Goal: Information Seeking & Learning: Find specific fact

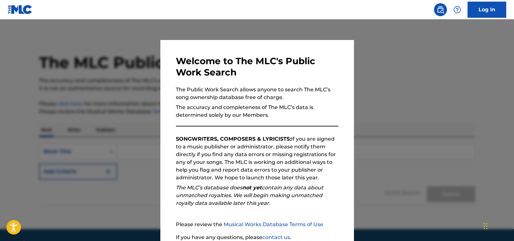
scroll to position [19, 0]
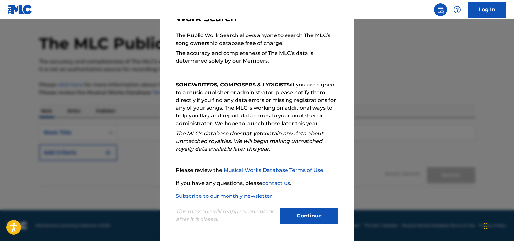
click at [317, 215] on button "Continue" at bounding box center [309, 216] width 58 height 16
click at [317, 215] on footer "Mechanical Licensing Collective © 2025 Need Help? The MLC Website Musical Works…" at bounding box center [257, 225] width 514 height 31
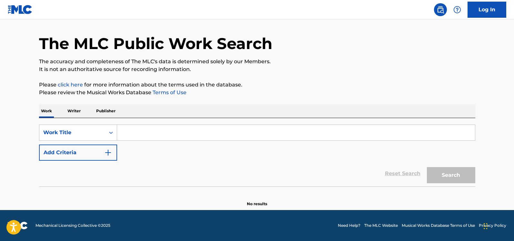
click at [74, 113] on p "Writer" at bounding box center [73, 111] width 17 height 14
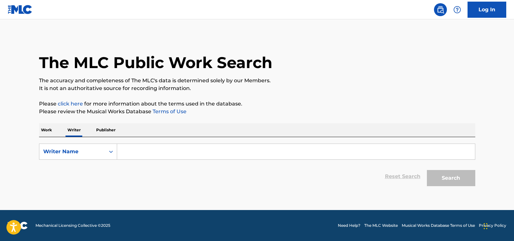
click at [136, 149] on input "Search Form" at bounding box center [295, 151] width 357 height 15
type input "radio paint"
click at [450, 178] on button "Search" at bounding box center [450, 178] width 48 height 16
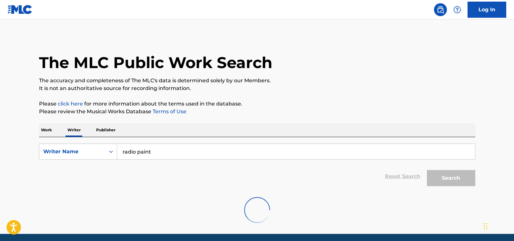
drag, startPoint x: 267, startPoint y: 1, endPoint x: 400, endPoint y: 130, distance: 185.3
click at [401, 131] on div "Work Writer Publisher" at bounding box center [257, 130] width 436 height 14
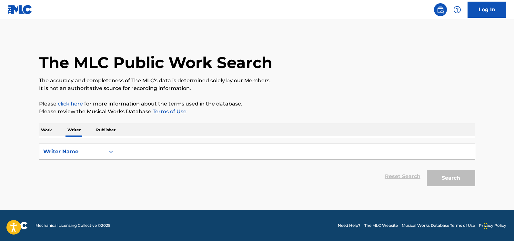
drag, startPoint x: 127, startPoint y: 143, endPoint x: 128, endPoint y: 147, distance: 4.0
click at [128, 146] on div "SearchWithCriteria425d4f27-4ce5-426d-8821-42ac52cd4f5a Writer Name Reset Search…" at bounding box center [257, 163] width 436 height 52
click at [115, 149] on div "Search Form" at bounding box center [111, 152] width 12 height 12
click at [122, 151] on input "Search Form" at bounding box center [295, 151] width 357 height 15
click at [450, 178] on button "Search" at bounding box center [450, 178] width 48 height 16
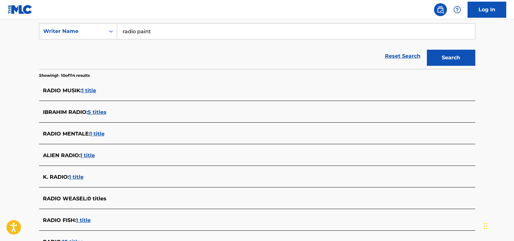
scroll to position [201, 0]
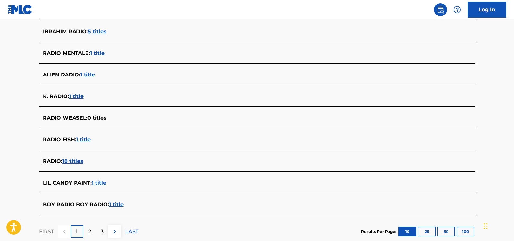
click at [92, 229] on div "2" at bounding box center [89, 231] width 13 height 13
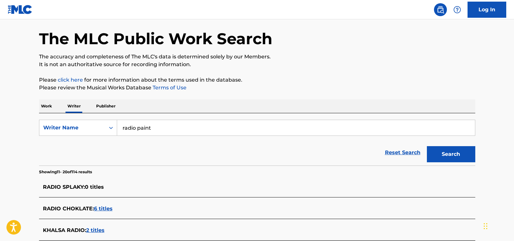
click at [169, 129] on input "radio paint" at bounding box center [295, 127] width 357 height 15
click at [133, 127] on input "radio paint" at bounding box center [295, 127] width 357 height 15
click at [126, 126] on input "radio paint" at bounding box center [295, 127] width 357 height 15
click at [124, 126] on input "radio paint" at bounding box center [295, 127] width 357 height 15
click at [127, 127] on input "radio paint" at bounding box center [295, 127] width 357 height 15
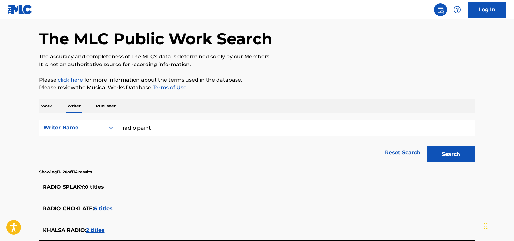
click at [129, 127] on input "radio paint" at bounding box center [295, 127] width 357 height 15
click at [450, 154] on button "Search" at bounding box center [450, 154] width 48 height 16
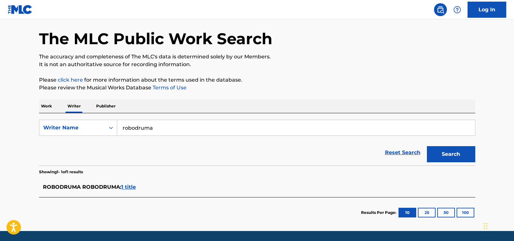
click at [132, 186] on span "1 title" at bounding box center [128, 187] width 15 height 6
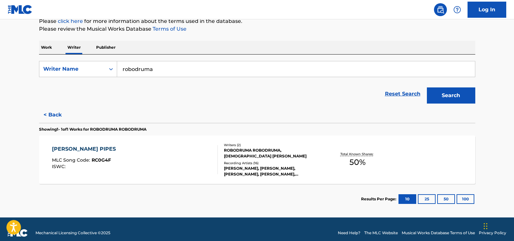
scroll to position [90, 0]
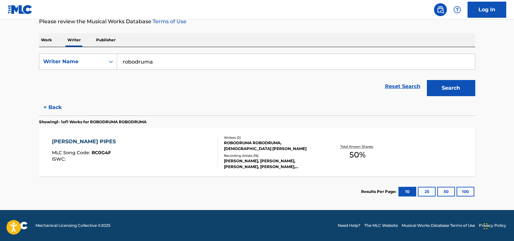
click at [422, 190] on button "25" at bounding box center [426, 192] width 18 height 10
click at [404, 192] on button "10" at bounding box center [407, 192] width 18 height 10
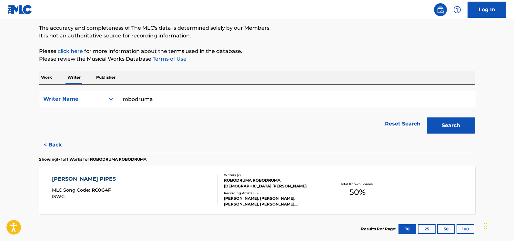
scroll to position [76, 0]
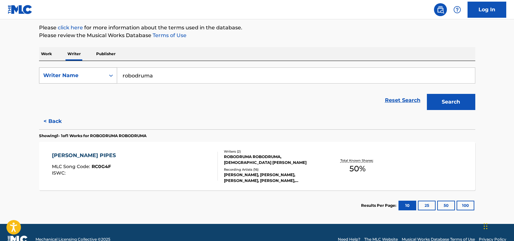
click at [111, 70] on div "Search Form" at bounding box center [111, 75] width 12 height 15
click at [142, 76] on input "robodruma" at bounding box center [295, 75] width 357 height 15
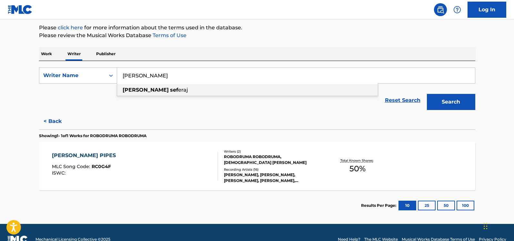
click at [178, 87] on span "eraj" at bounding box center [183, 90] width 10 height 6
click at [444, 104] on button "Search" at bounding box center [450, 102] width 48 height 16
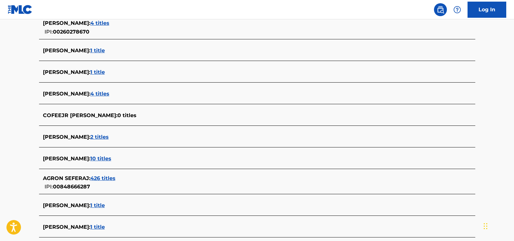
scroll to position [191, 0]
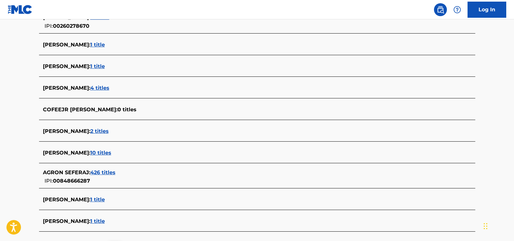
click at [167, 210] on section "[PERSON_NAME] : 4 titles IPI: 00260278670 [PERSON_NAME] : 1 title [PERSON_NAME]…" at bounding box center [257, 119] width 436 height 224
click at [163, 195] on div "[PERSON_NAME] : 1 title" at bounding box center [257, 199] width 436 height 15
click at [105, 200] on span "1 title" at bounding box center [97, 199] width 15 height 6
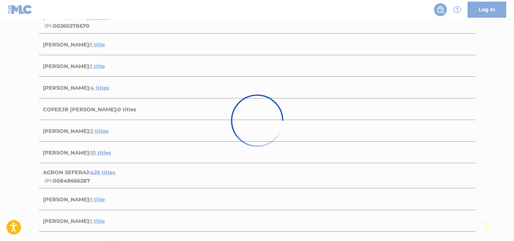
scroll to position [90, 0]
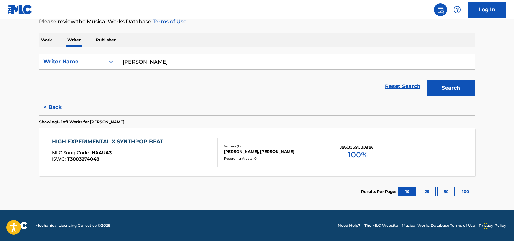
click at [151, 61] on input "[PERSON_NAME]" at bounding box center [295, 61] width 357 height 15
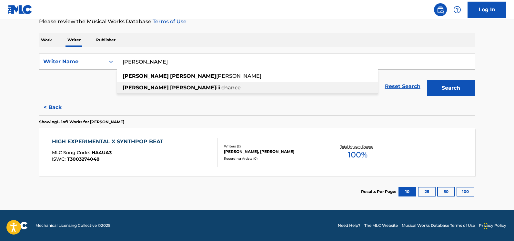
click at [211, 87] on div "[PERSON_NAME]" at bounding box center [247, 88] width 260 height 12
type input "[PERSON_NAME]"
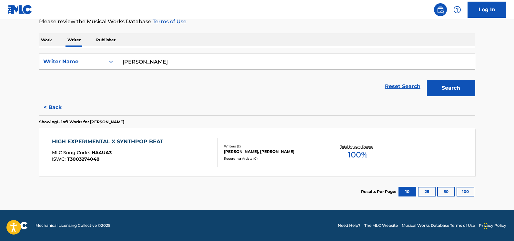
click at [441, 91] on button "Search" at bounding box center [450, 88] width 48 height 16
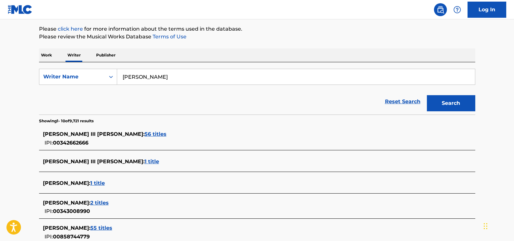
scroll to position [129, 0]
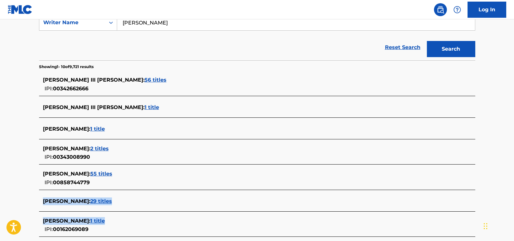
drag, startPoint x: 372, startPoint y: 201, endPoint x: 387, endPoint y: 191, distance: 17.7
click at [387, 192] on section "[PERSON_NAME] III [PERSON_NAME] : 56 titles IPI: 00342662666 [PERSON_NAME] III …" at bounding box center [257, 186] width 436 height 232
click at [112, 171] on span "55 titles" at bounding box center [101, 174] width 22 height 6
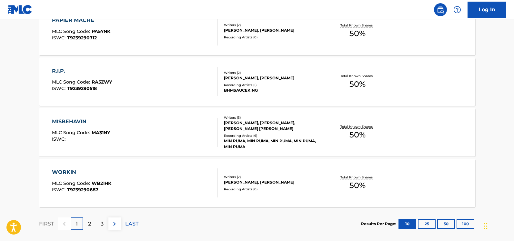
scroll to position [548, 0]
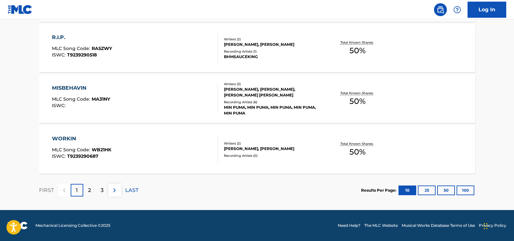
click at [427, 191] on button "25" at bounding box center [426, 190] width 18 height 10
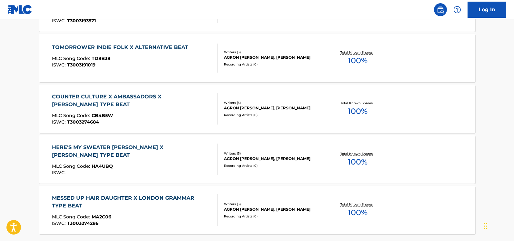
scroll to position [1307, 0]
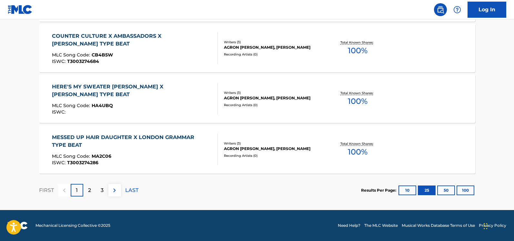
click at [443, 190] on button "50" at bounding box center [446, 190] width 18 height 10
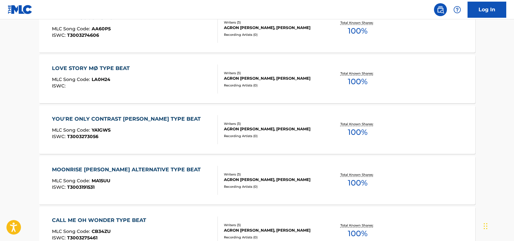
scroll to position [2573, 0]
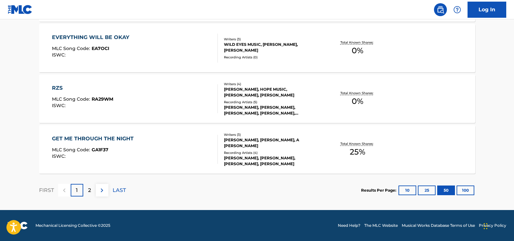
click at [462, 191] on button "100" at bounding box center [465, 190] width 18 height 10
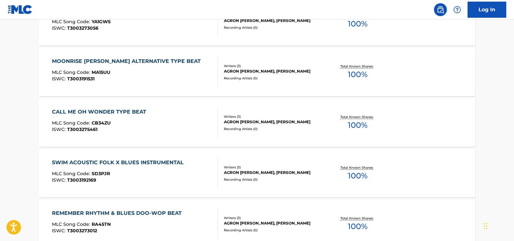
scroll to position [2823, 0]
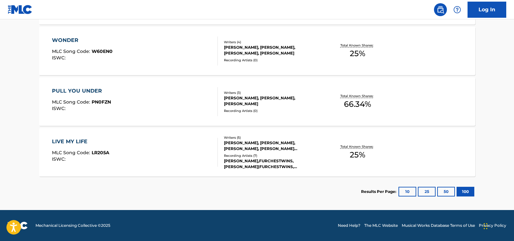
click at [407, 191] on button "10" at bounding box center [407, 192] width 18 height 10
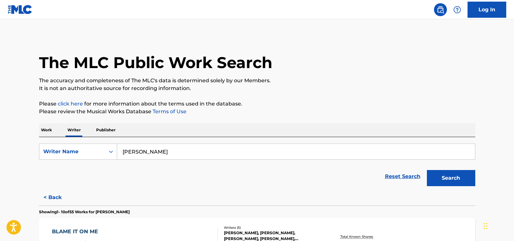
scroll to position [137, 0]
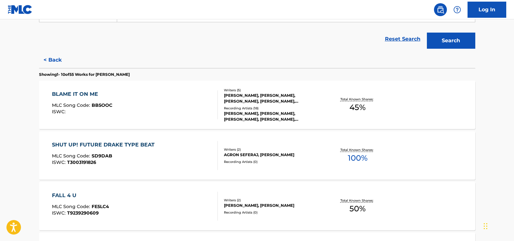
click at [63, 195] on div "FALL 4 U" at bounding box center [80, 195] width 57 height 8
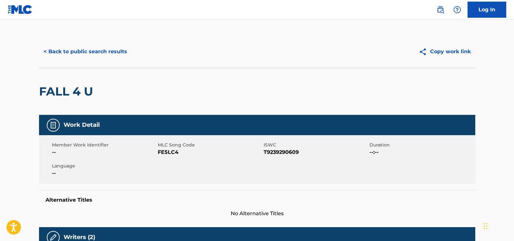
click at [99, 51] on button "< Back to public search results" at bounding box center [85, 52] width 93 height 16
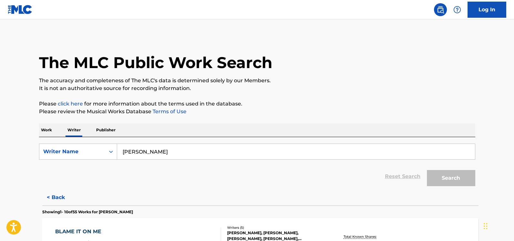
click at [99, 53] on h1 "The MLC Public Work Search" at bounding box center [155, 62] width 233 height 19
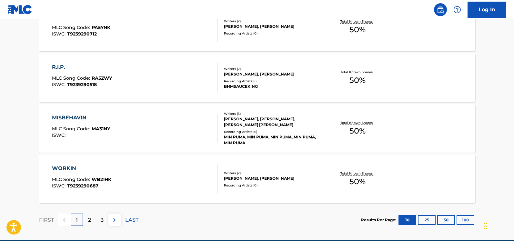
click at [91, 217] on p "2" at bounding box center [89, 220] width 3 height 8
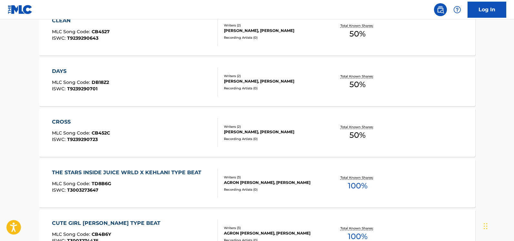
scroll to position [548, 0]
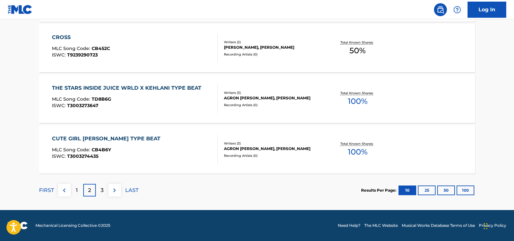
click at [99, 190] on div "3" at bounding box center [102, 190] width 13 height 13
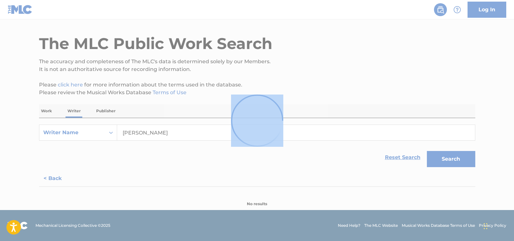
click at [99, 190] on div at bounding box center [257, 120] width 514 height 241
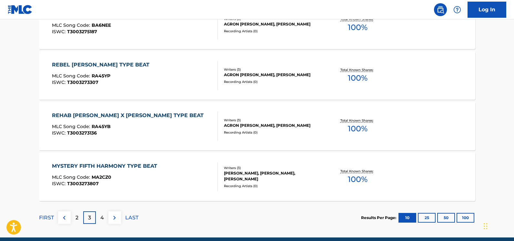
click at [100, 216] on p "4" at bounding box center [102, 218] width 4 height 8
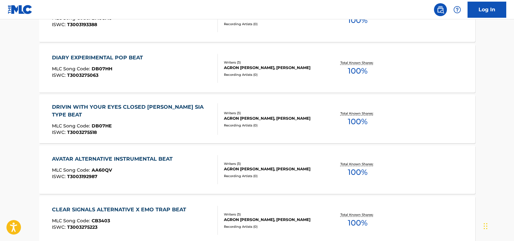
scroll to position [532, 0]
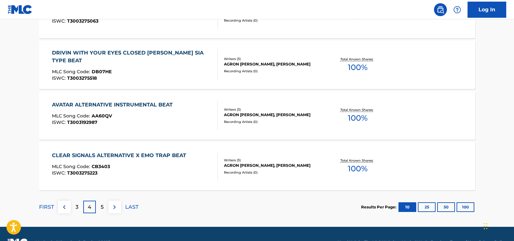
click at [102, 207] on p "5" at bounding box center [102, 207] width 3 height 8
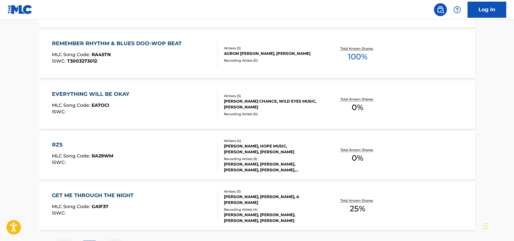
scroll to position [548, 0]
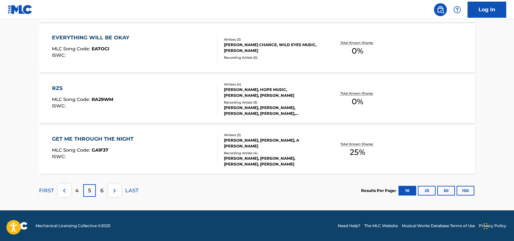
click at [104, 188] on div "6" at bounding box center [102, 190] width 13 height 13
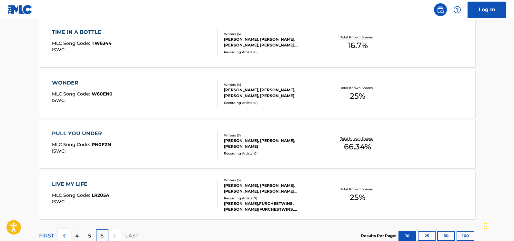
scroll to position [295, 0]
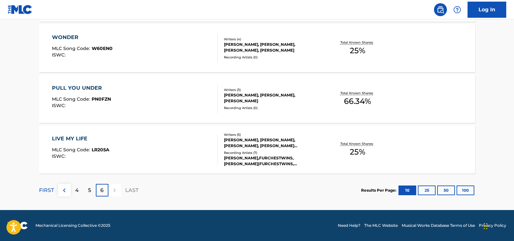
click at [79, 191] on div "4" at bounding box center [77, 190] width 13 height 13
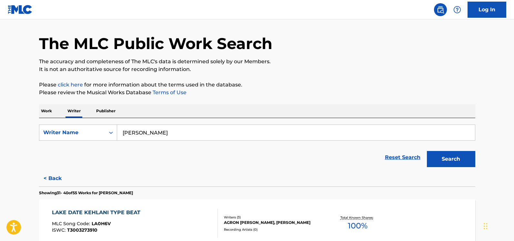
scroll to position [548, 0]
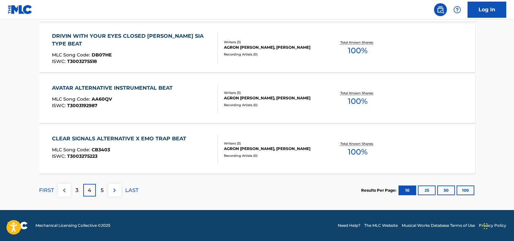
click at [71, 191] on div "3" at bounding box center [77, 190] width 13 height 13
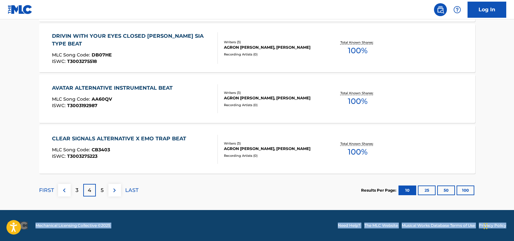
click div
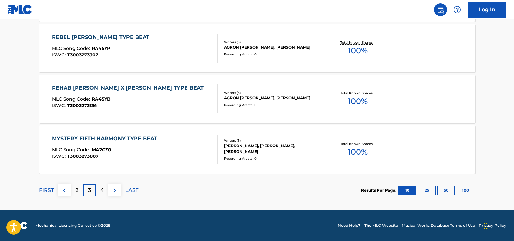
click at [74, 192] on div "2" at bounding box center [77, 190] width 13 height 13
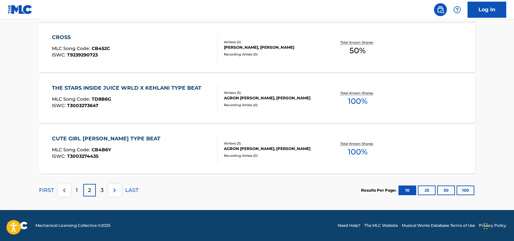
click at [79, 190] on div "1" at bounding box center [77, 190] width 13 height 13
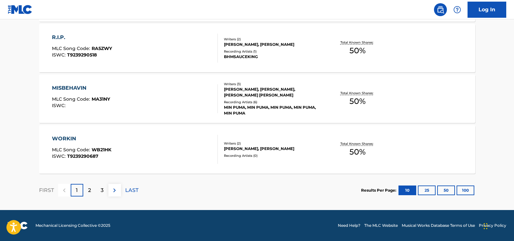
click at [91, 191] on div "2" at bounding box center [89, 190] width 13 height 13
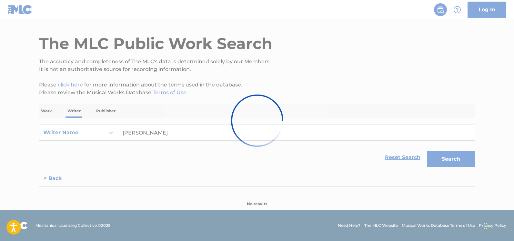
scroll to position [19, 0]
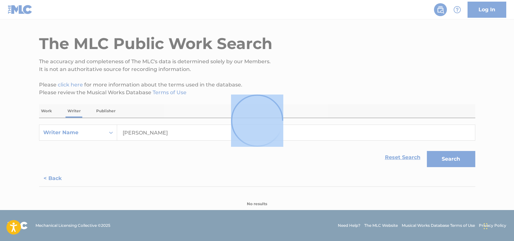
click at [91, 192] on div at bounding box center [257, 120] width 514 height 241
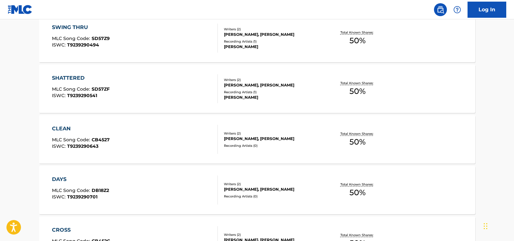
scroll to position [548, 0]
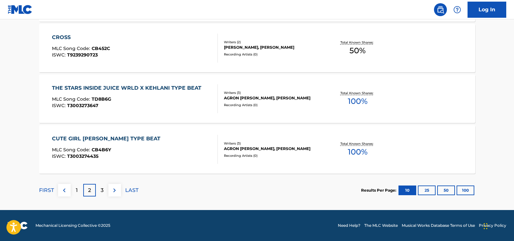
click at [80, 193] on div "1" at bounding box center [77, 190] width 13 height 13
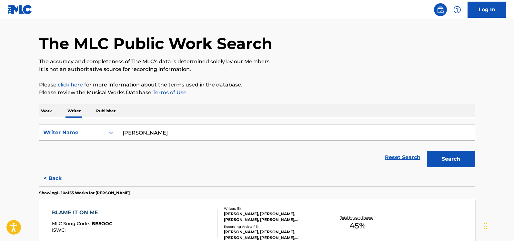
click at [48, 111] on p "Work" at bounding box center [46, 111] width 15 height 14
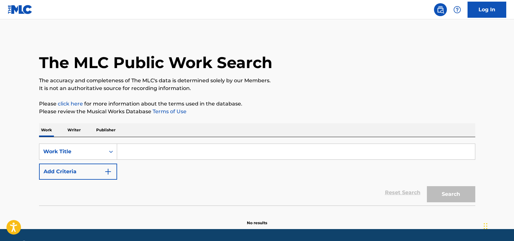
scroll to position [19, 0]
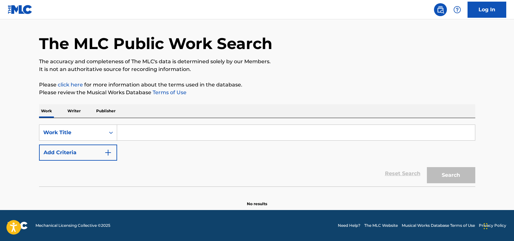
click at [75, 112] on p "Writer" at bounding box center [73, 111] width 17 height 14
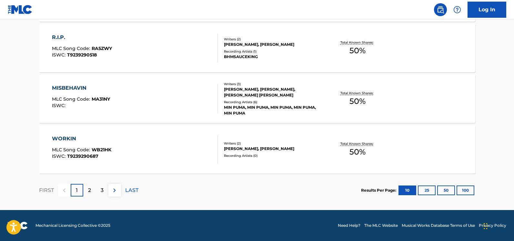
scroll to position [535, 0]
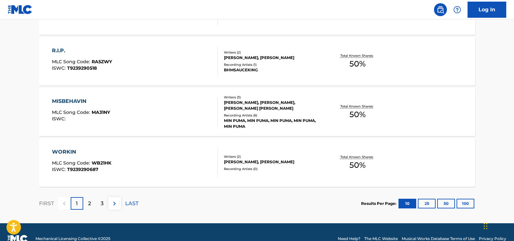
click at [57, 49] on div "R.I.P." at bounding box center [82, 51] width 60 height 8
